Goal: Information Seeking & Learning: Understand process/instructions

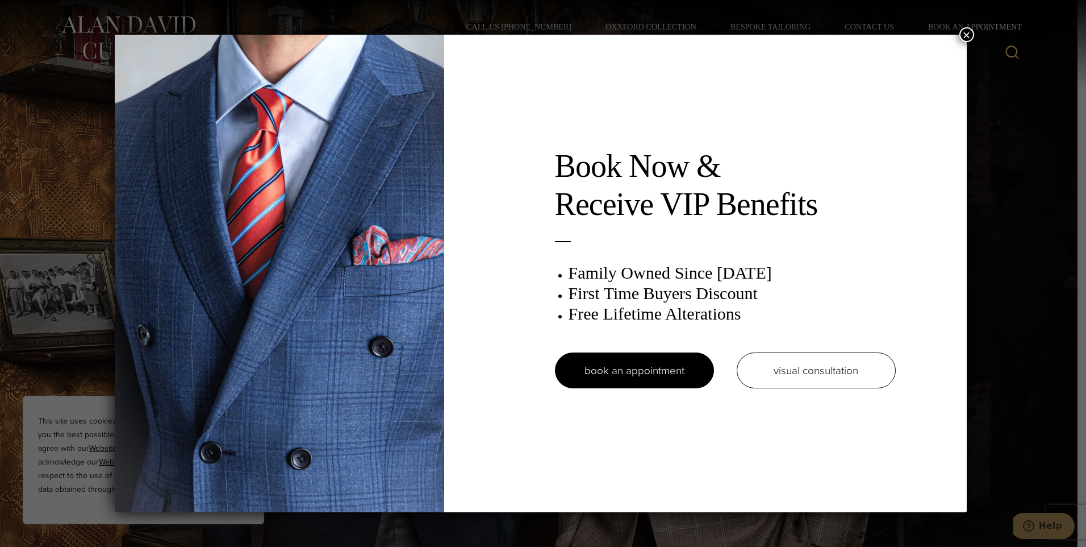
click at [404, 129] on img at bounding box center [280, 273] width 330 height 477
click at [970, 35] on button "×" at bounding box center [967, 34] width 15 height 15
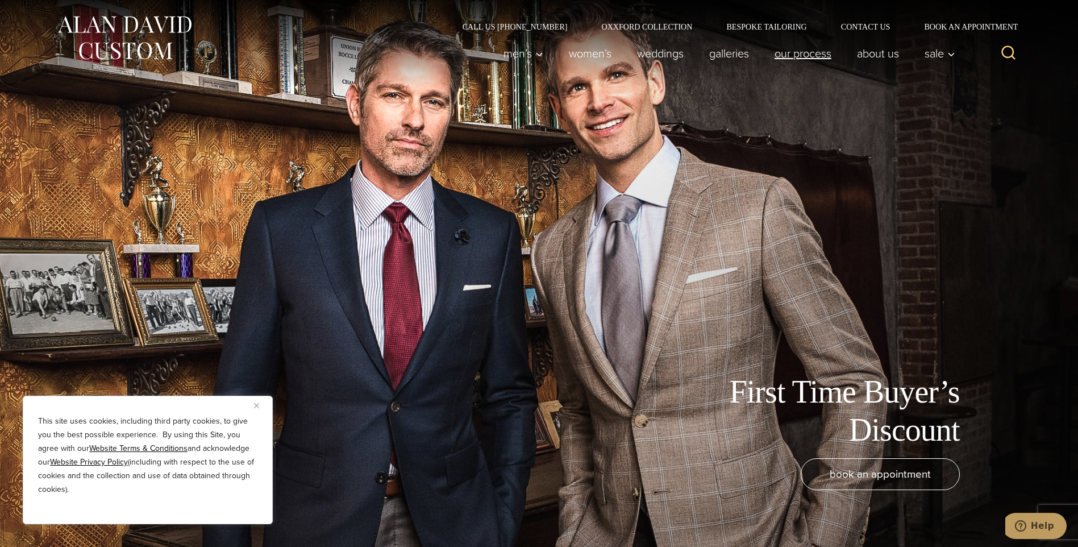
click at [804, 57] on link "Our Process" at bounding box center [802, 53] width 82 height 23
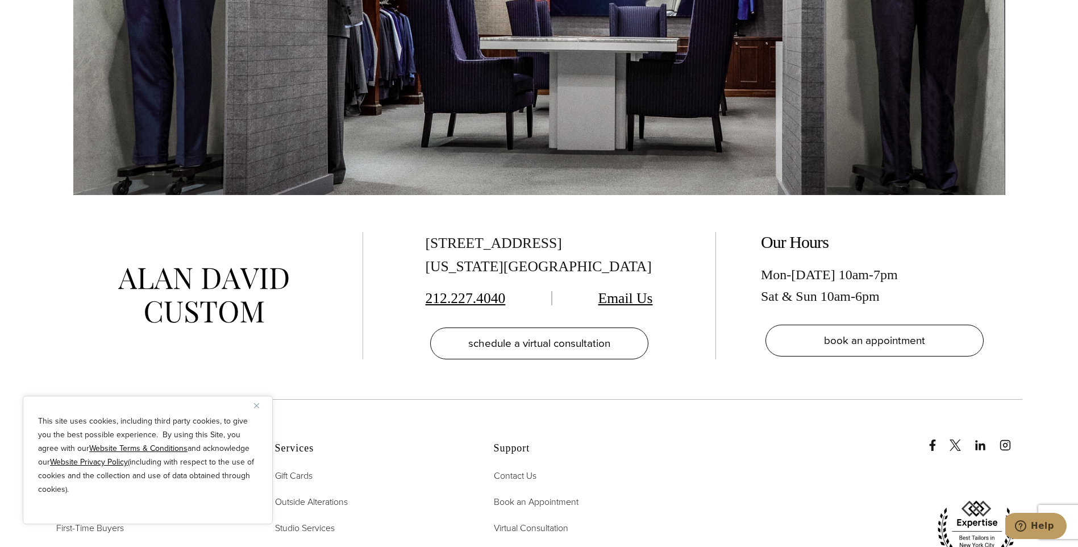
scroll to position [3920, 0]
